Goal: Task Accomplishment & Management: Use online tool/utility

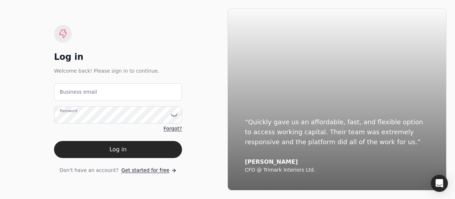
type email "[EMAIL_ADDRESS][DOMAIN_NAME]"
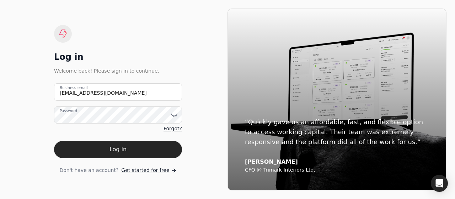
click at [150, 147] on button "Log in" at bounding box center [118, 149] width 128 height 17
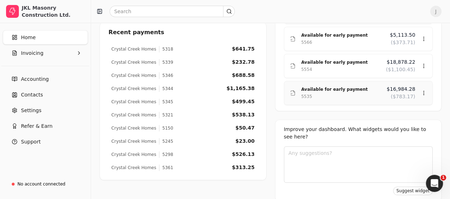
scroll to position [213, 0]
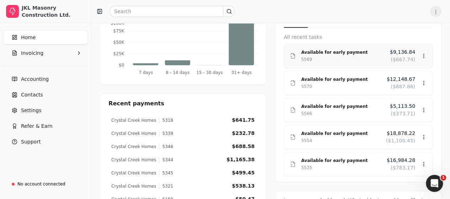
click at [424, 55] on circle at bounding box center [423, 55] width 0 height 0
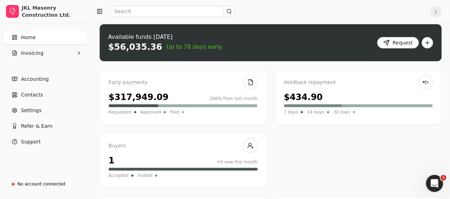
scroll to position [0, 0]
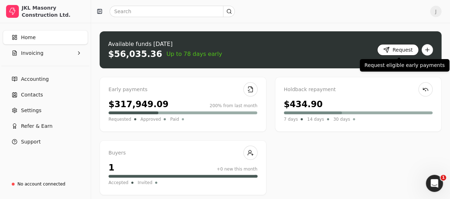
click at [390, 50] on button "Request" at bounding box center [398, 49] width 42 height 11
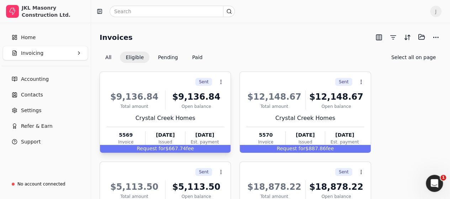
click at [186, 150] on span "fee" at bounding box center [190, 148] width 8 height 6
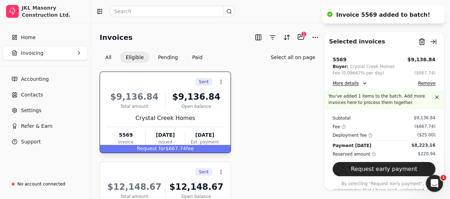
scroll to position [71, 0]
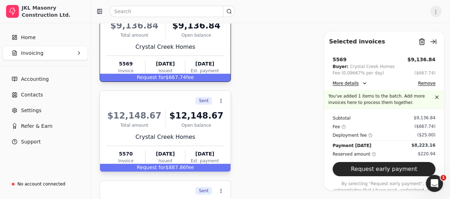
click at [190, 168] on span "fee" at bounding box center [190, 167] width 8 height 6
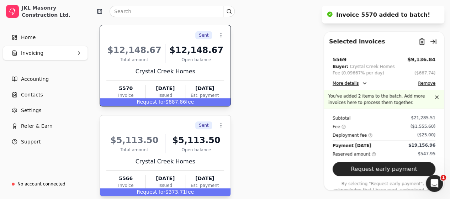
scroll to position [142, 0]
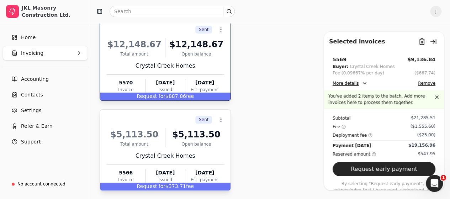
click at [212, 184] on div "Request for $373.71 fee" at bounding box center [165, 186] width 131 height 8
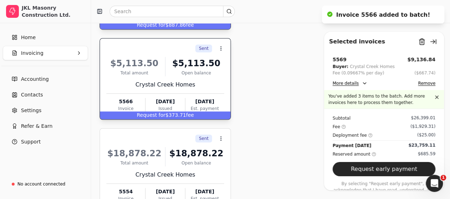
scroll to position [284, 0]
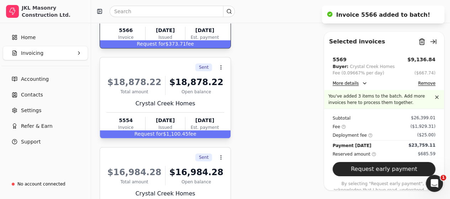
click at [212, 133] on div "Request for $1,100.45 fee" at bounding box center [165, 134] width 131 height 8
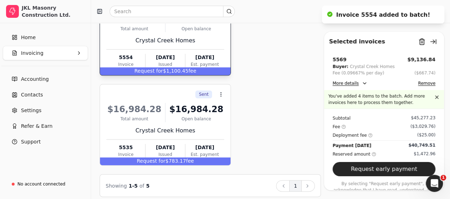
scroll to position [351, 0]
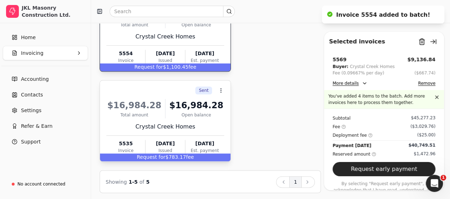
click at [195, 156] on div "Request for $783.17 fee" at bounding box center [165, 157] width 131 height 8
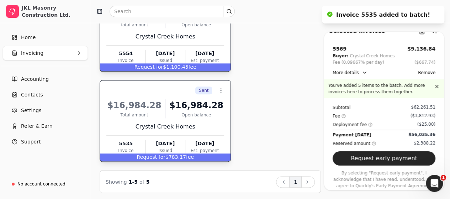
scroll to position [15, 0]
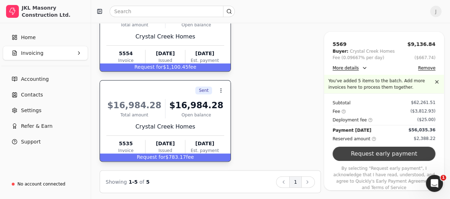
click at [382, 155] on button "Request early payment" at bounding box center [383, 154] width 103 height 14
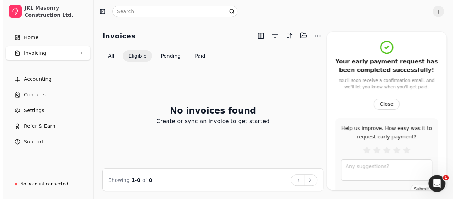
scroll to position [0, 0]
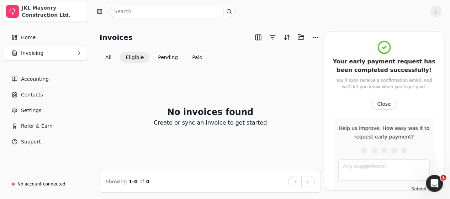
click at [70, 14] on div "JKL Masonry Construction Ltd." at bounding box center [53, 11] width 63 height 14
click at [438, 12] on span "J" at bounding box center [435, 11] width 11 height 11
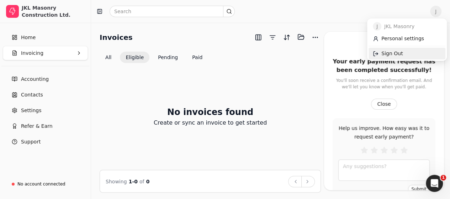
click at [394, 57] on span "Sign Out" at bounding box center [391, 53] width 21 height 7
